Goal: Task Accomplishment & Management: Use online tool/utility

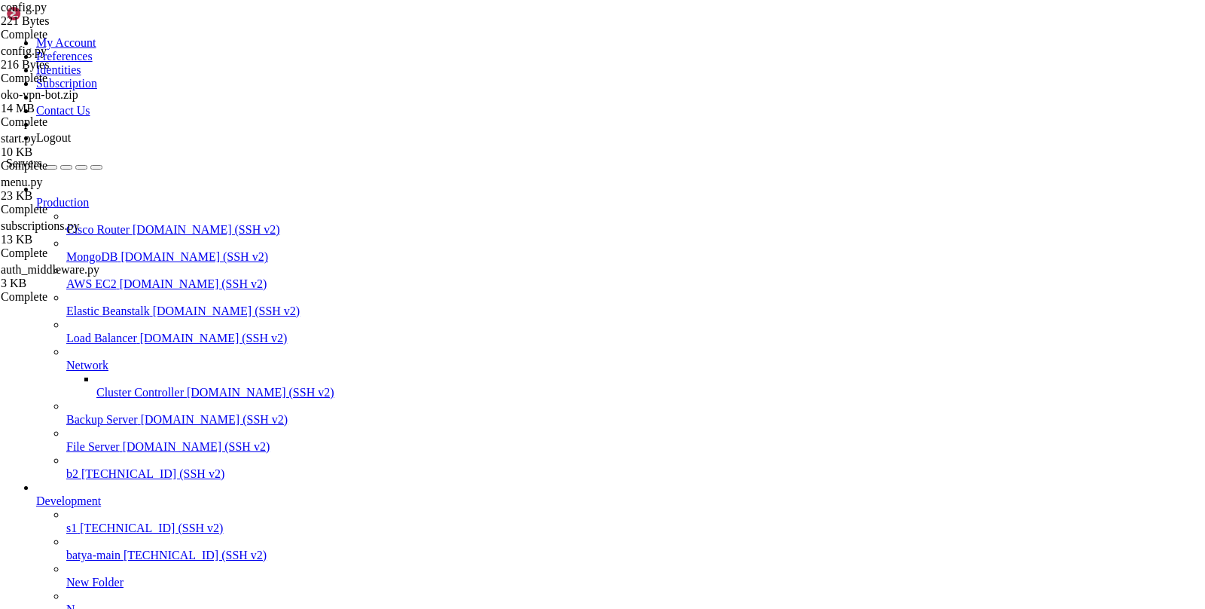
scroll to position [11, 0]
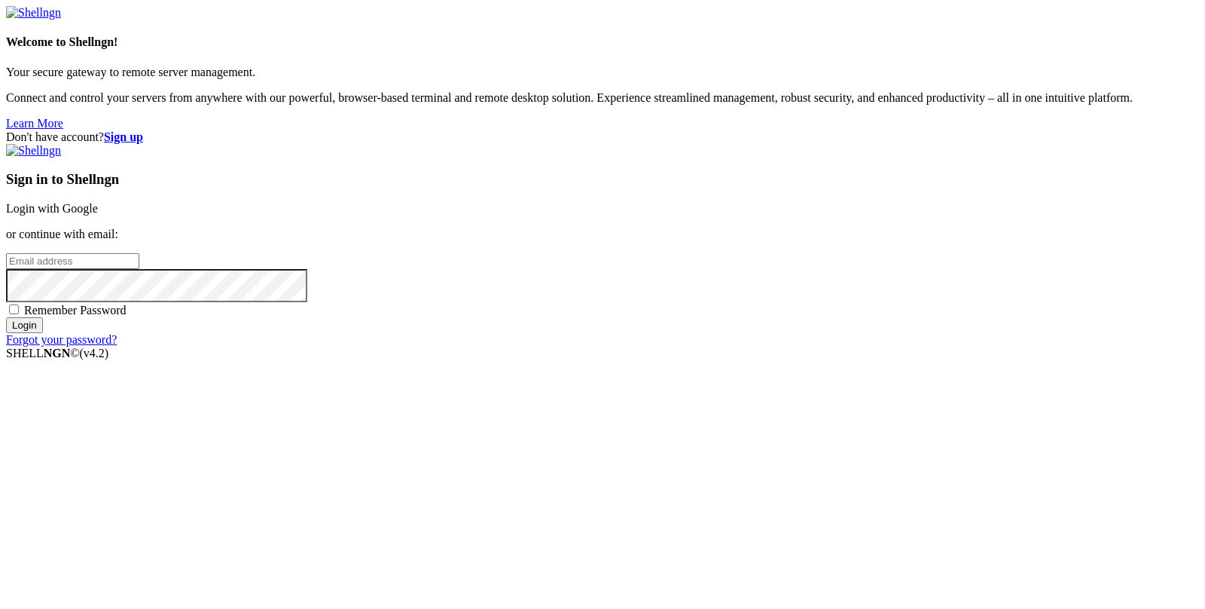
click at [98, 209] on link "Login with Google" at bounding box center [52, 208] width 92 height 13
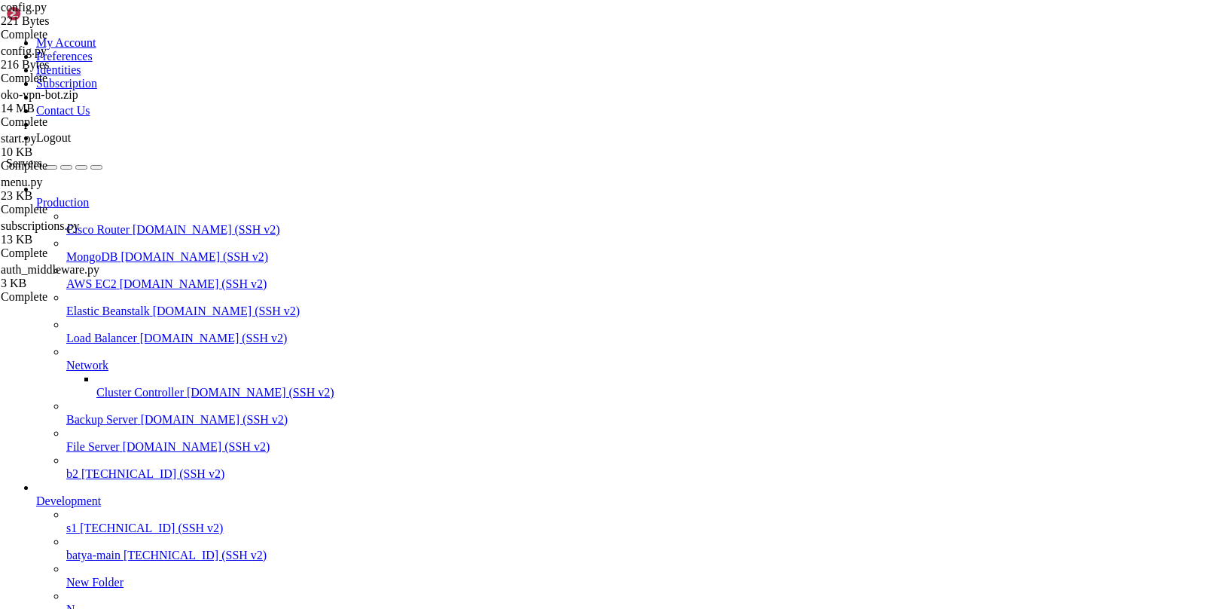
scroll to position [45871, 0]
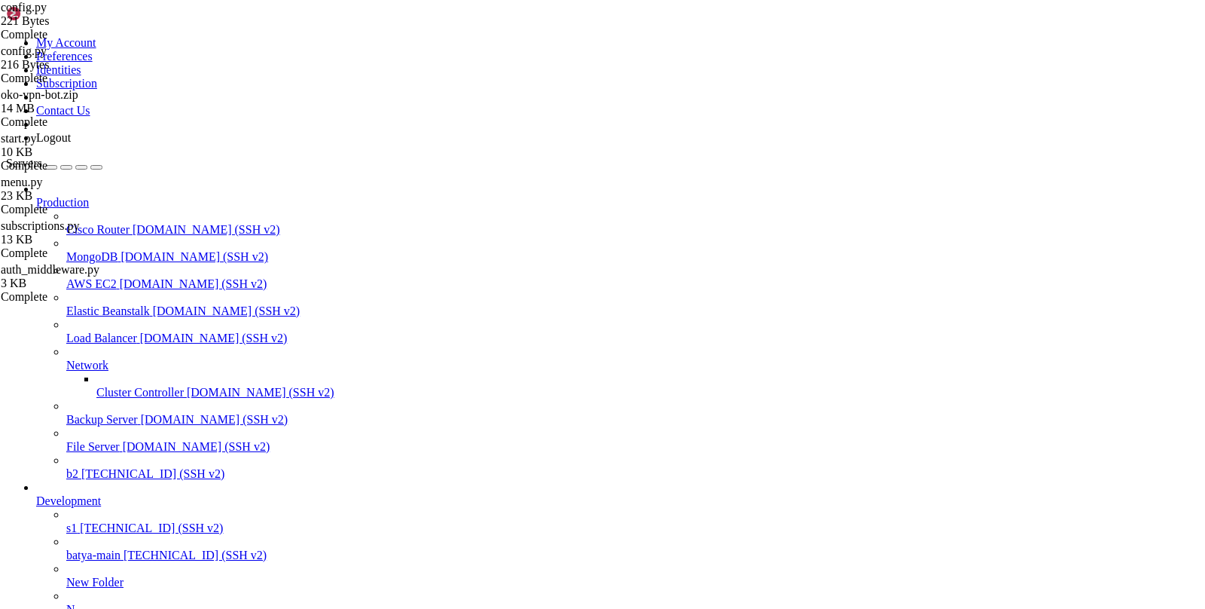
type input "/var/service/oko-vpn-bot/bot/handlers"
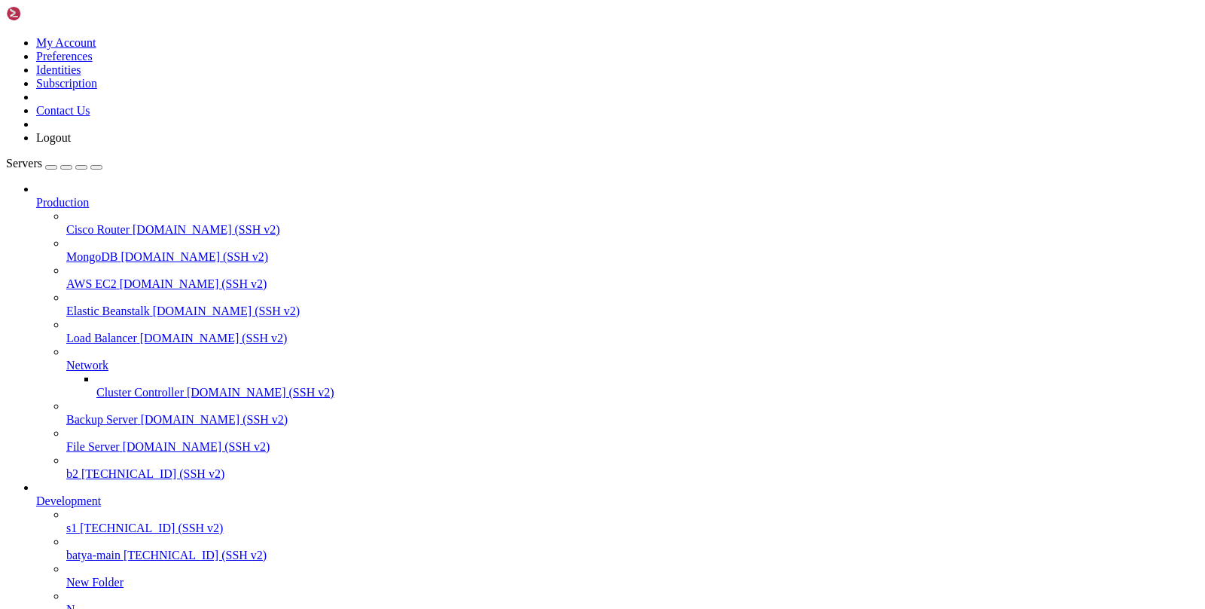
click at [93, 534] on span "[TECHNICAL_ID] (SSH v2)" at bounding box center [151, 527] width 143 height 13
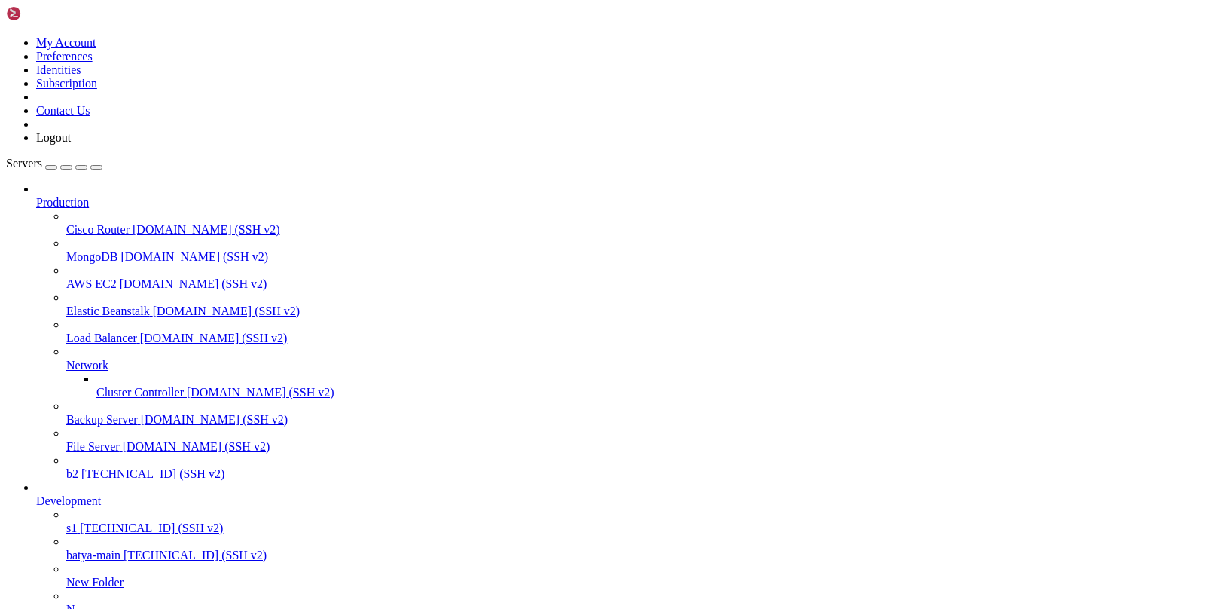
type input "/var/service/oko-vpn-bot/bot/handlers"
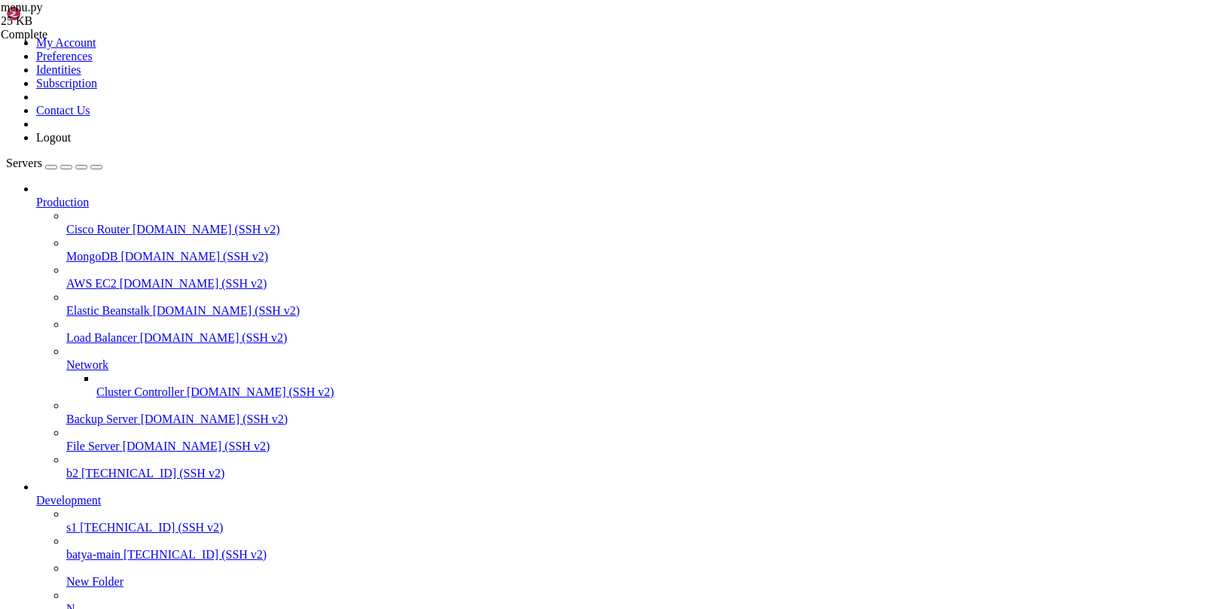
scroll to position [964, 0]
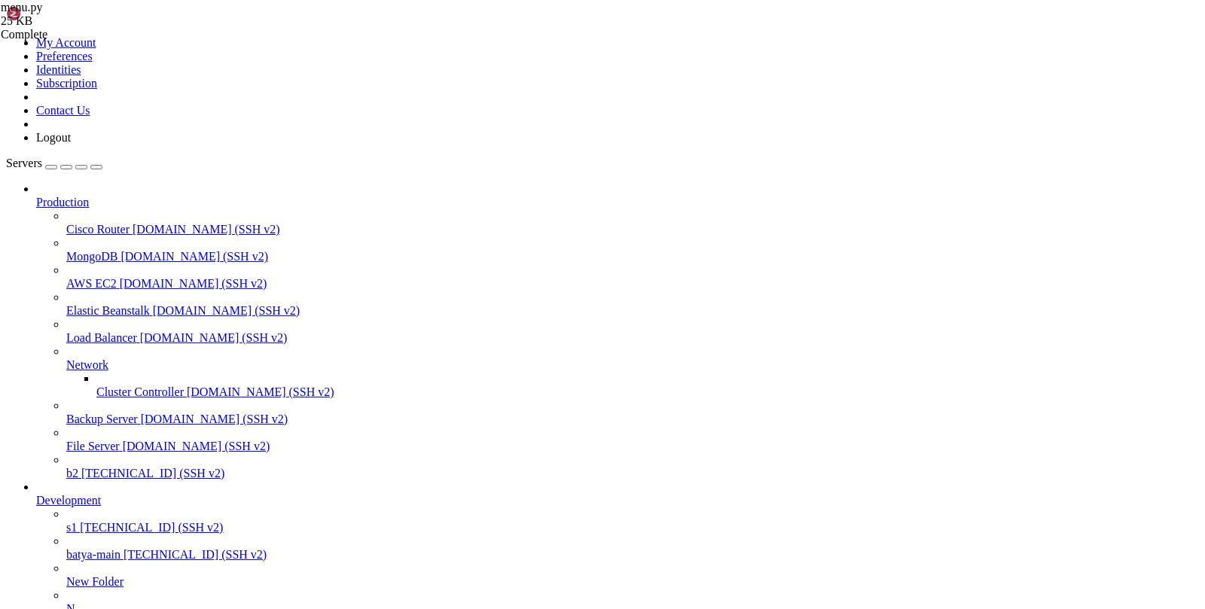
type input "/var/service/oko-vpn-core"
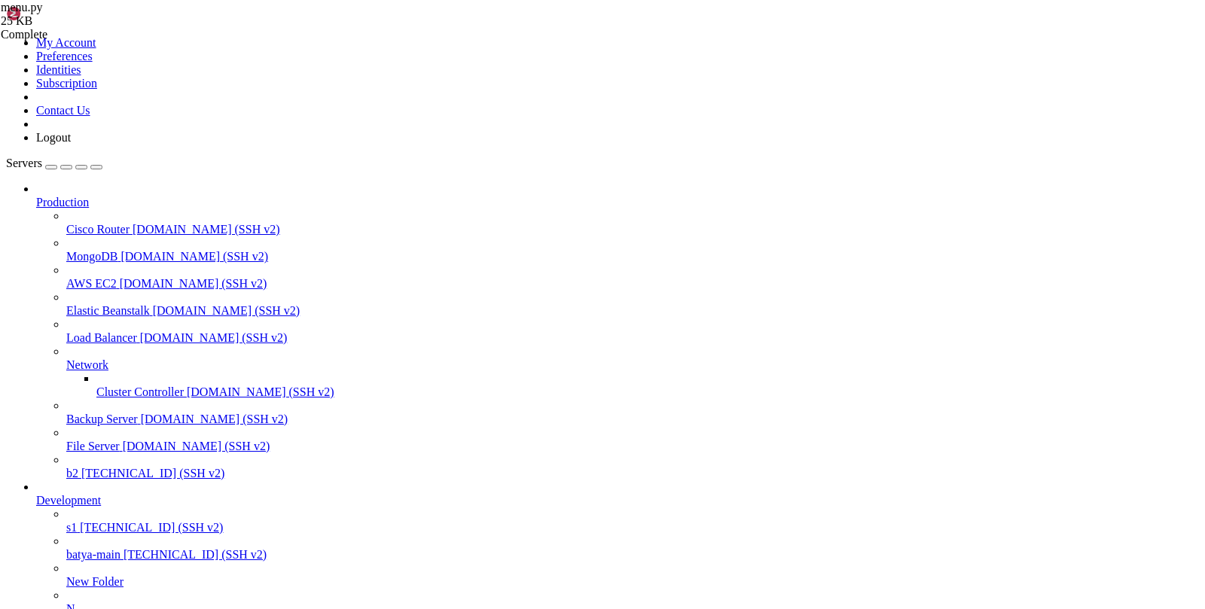
drag, startPoint x: 338, startPoint y: 328, endPoint x: 664, endPoint y: 333, distance: 325.4
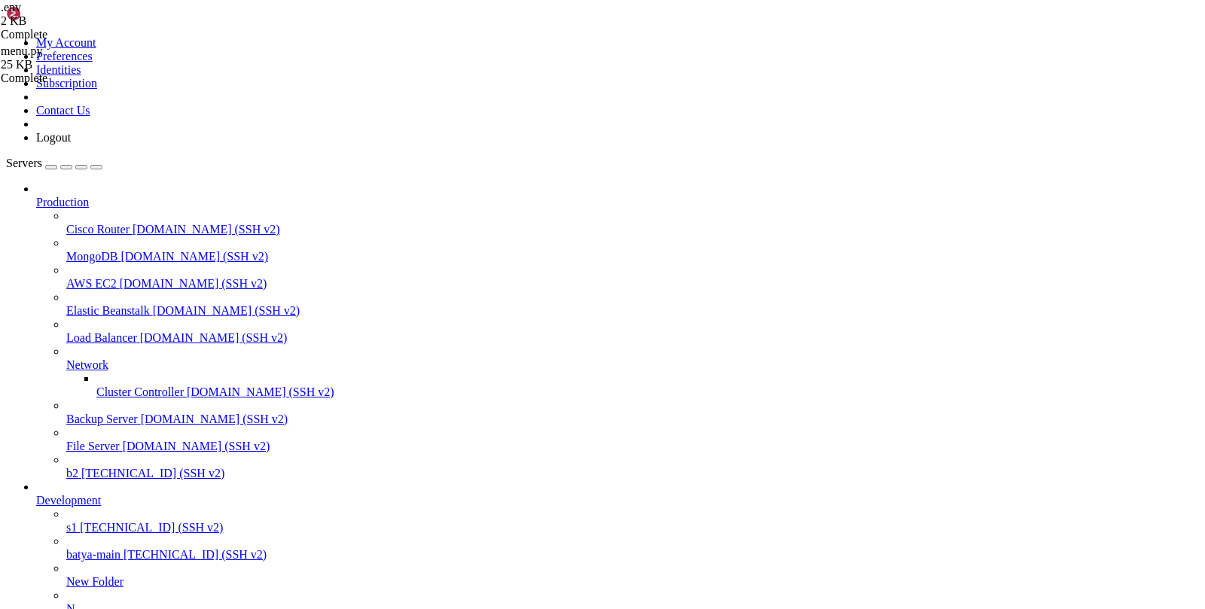
type textarea "YOOKASSA_SHOP_ID=1178047"
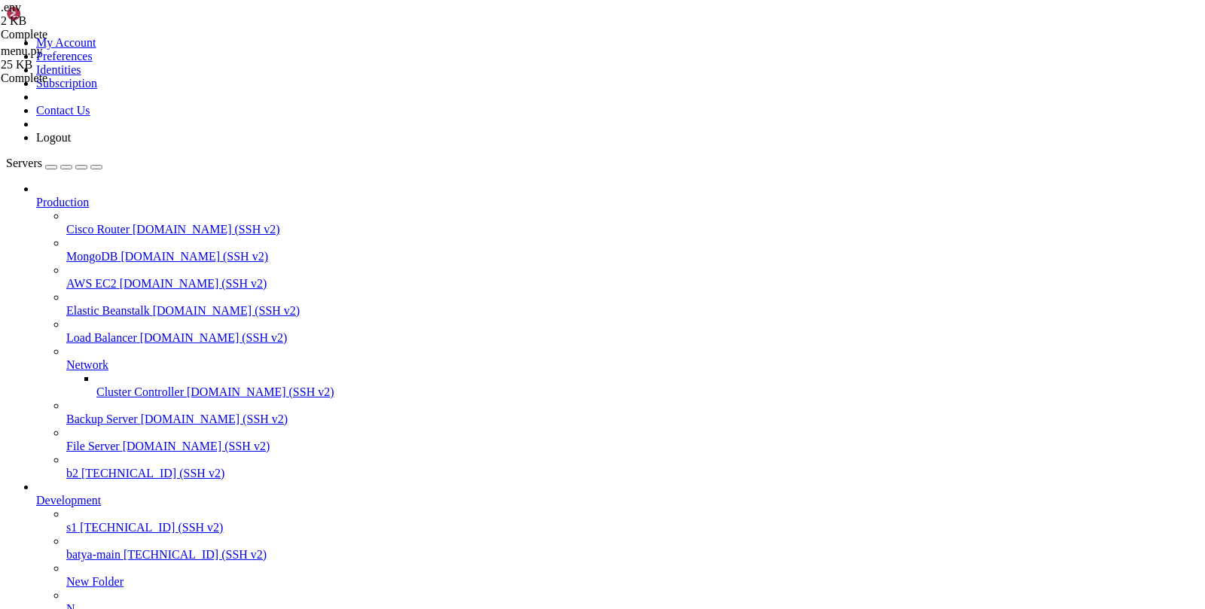
drag, startPoint x: 337, startPoint y: 328, endPoint x: 785, endPoint y: 330, distance: 447.4
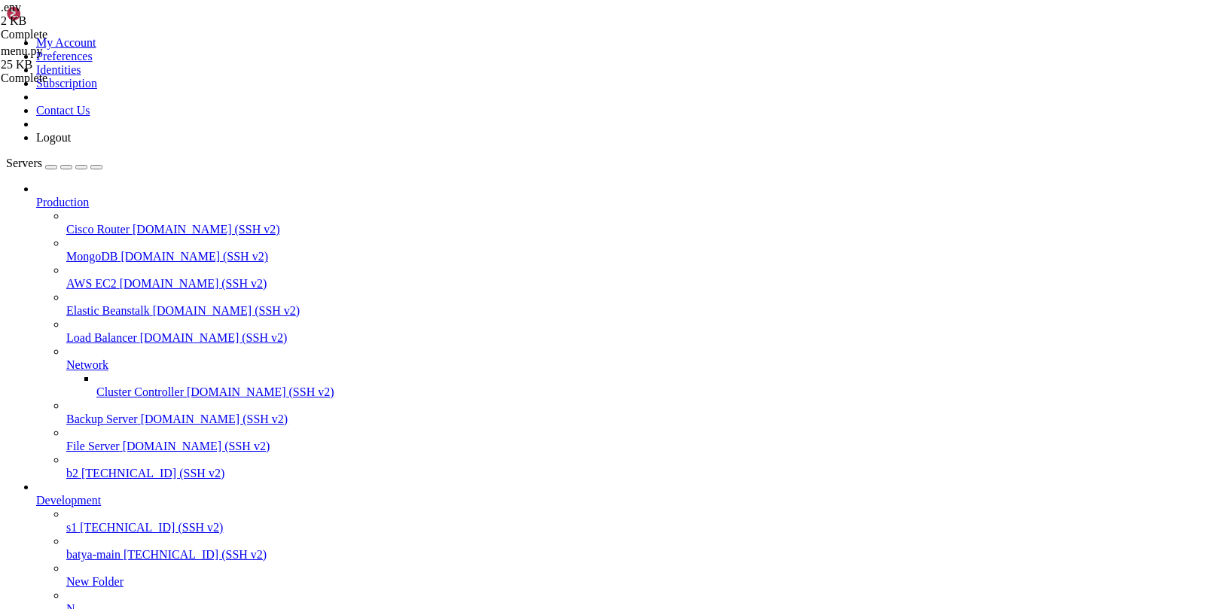
drag, startPoint x: 337, startPoint y: 328, endPoint x: 642, endPoint y: 340, distance: 304.5
drag, startPoint x: 338, startPoint y: 328, endPoint x: 618, endPoint y: 331, distance: 280.2
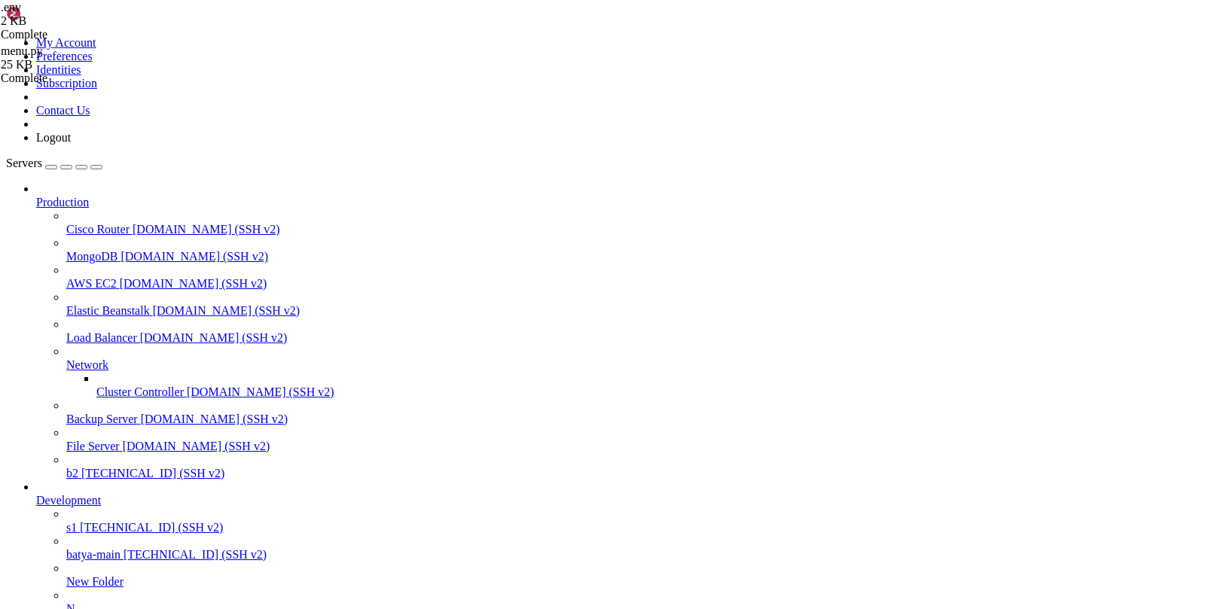
type textarea "YOOKASSA_SECRET_KEY=test_Ev58vsG3m4cVaicUoz-lTFkUZ98j20tEBw3jeDUOCVU"
drag, startPoint x: 337, startPoint y: 331, endPoint x: 603, endPoint y: 324, distance: 266.0
paste textarea "live_aYzhMX6ZZJveglbDZ973UuyXZpssP6VvfM2N7DY1c0I"
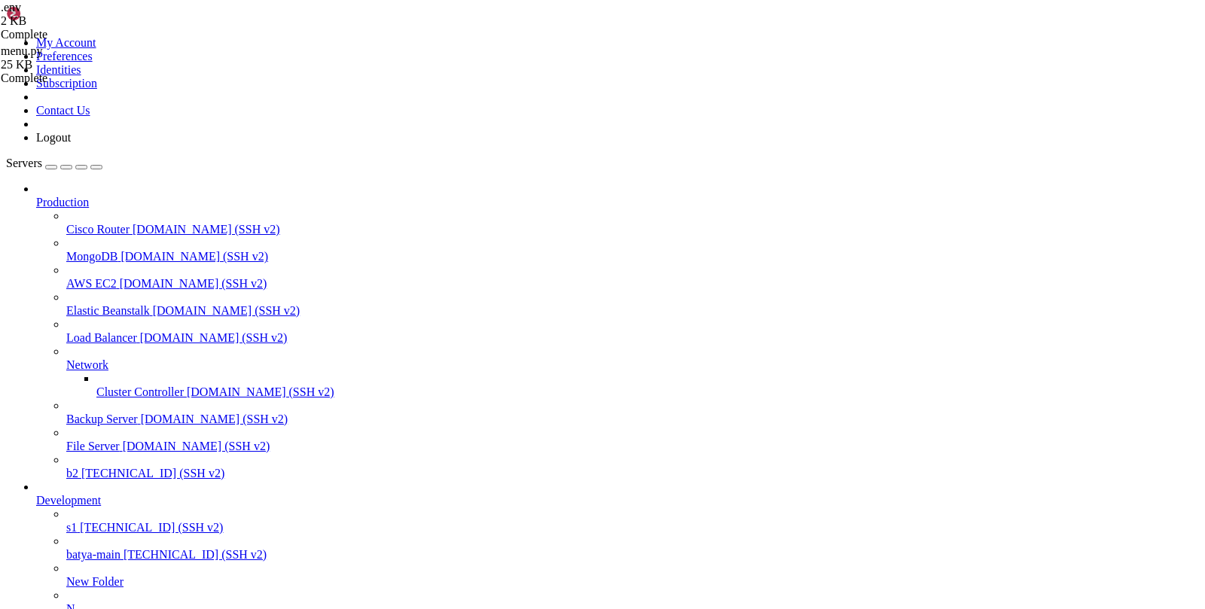
type textarea "YOOKASSA_SECRET_KEY=live_aYzhMX6ZZJveglbDZ973UuyXZpssP6VvfM2N7DY1c0I"
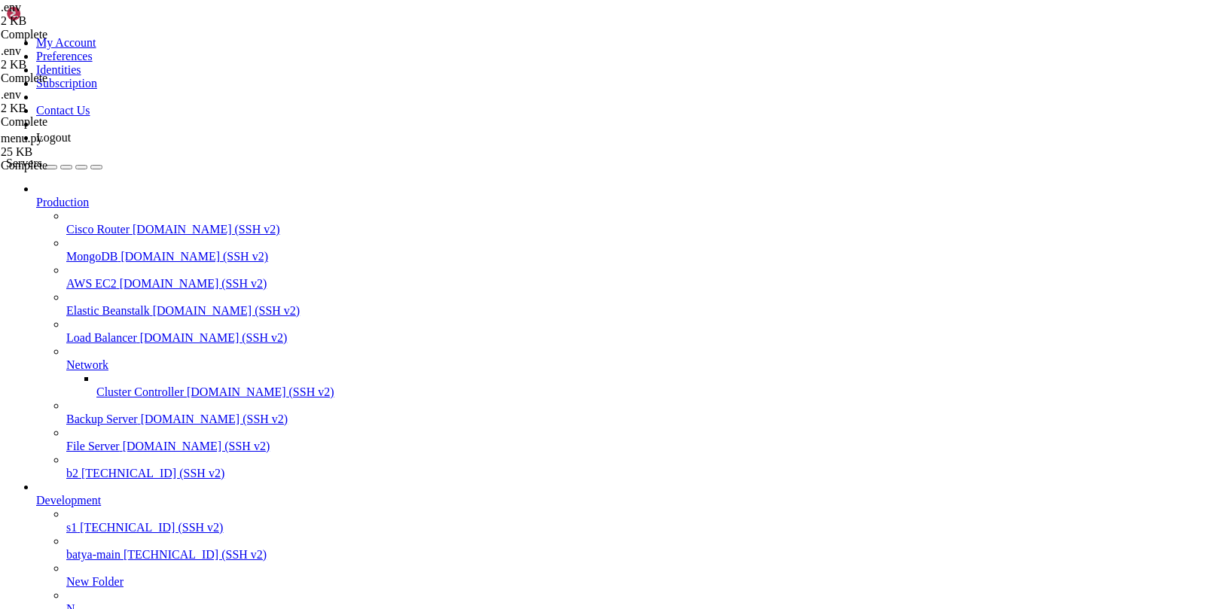
scroll to position [2941, 0]
drag, startPoint x: 13, startPoint y: 1311, endPoint x: 114, endPoint y: 1338, distance: 104.5
copy div "oko-app | [DATE] 10:23:40.601 | ERROR | core.services.yookassa_client:create_pa…"
